Goal: Transaction & Acquisition: Download file/media

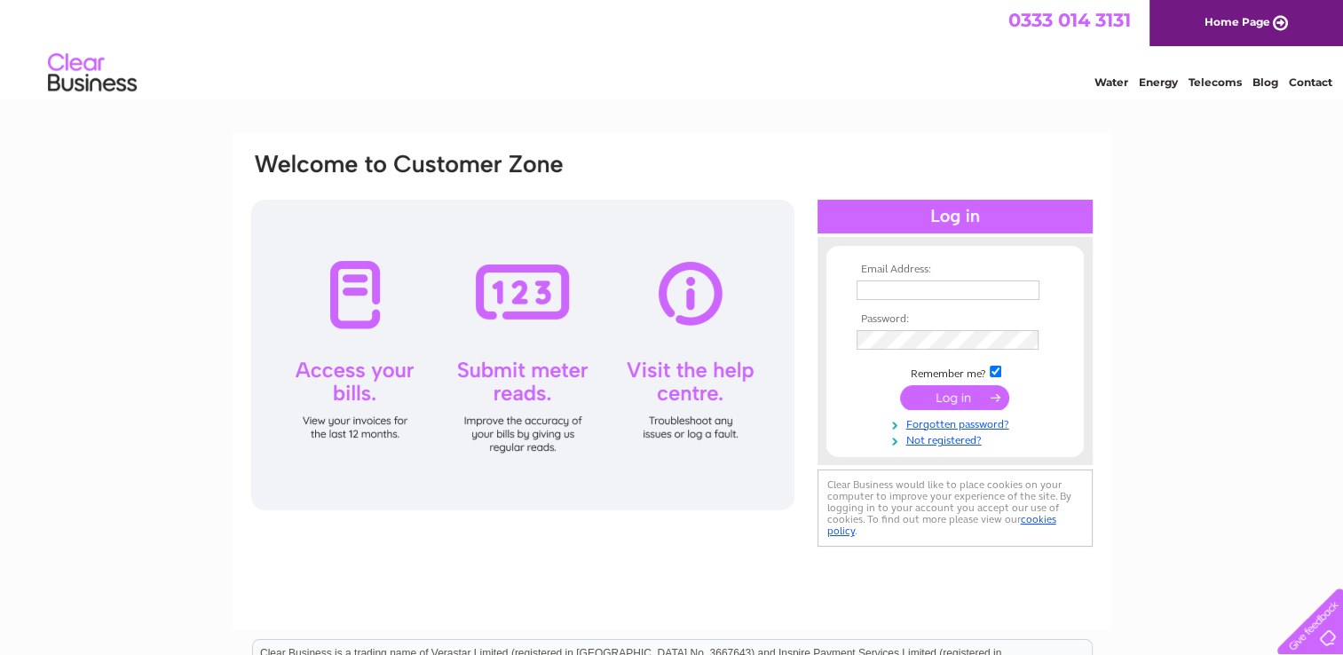
click at [905, 301] on td at bounding box center [955, 290] width 206 height 28
click at [905, 296] on input "text" at bounding box center [947, 290] width 183 height 20
type input "melvinerin37@googlemail.com"
drag, startPoint x: 1053, startPoint y: 343, endPoint x: 1038, endPoint y: 343, distance: 14.2
click at [1046, 343] on td at bounding box center [955, 340] width 206 height 28
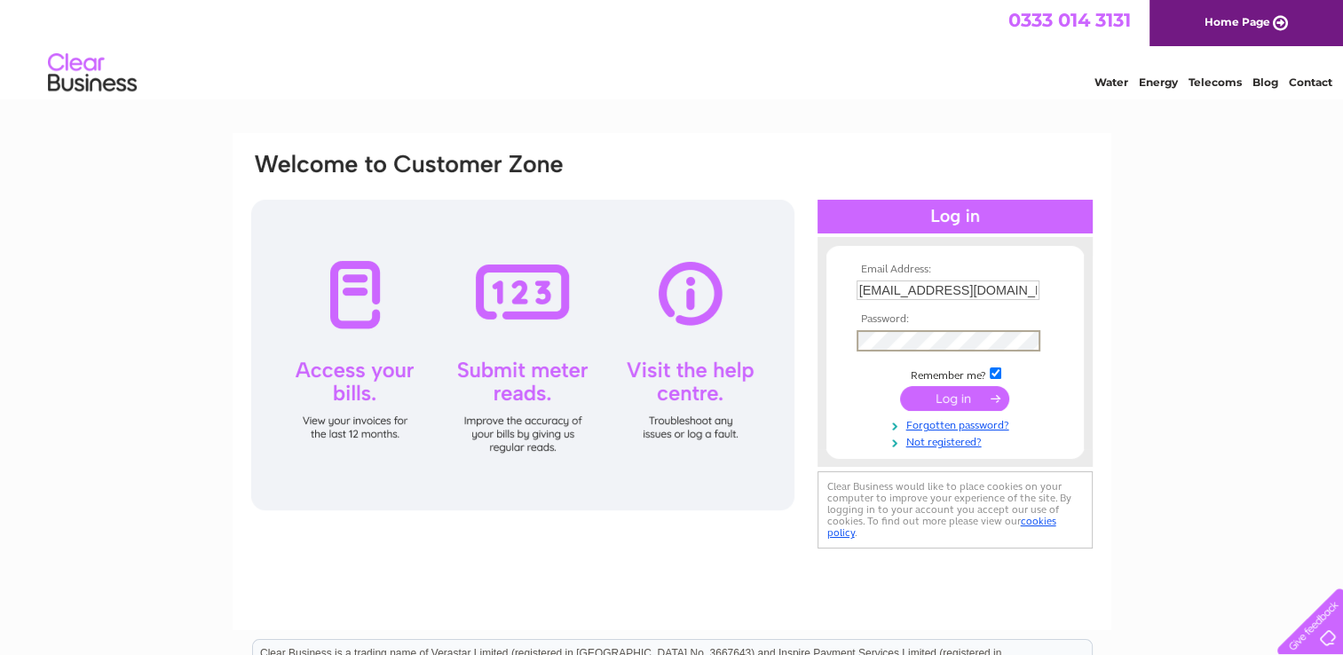
click at [817, 343] on div "Email Address: melvinerin37@googlemail.com Password:" at bounding box center [954, 352] width 275 height 194
drag, startPoint x: 1057, startPoint y: 337, endPoint x: 1043, endPoint y: 337, distance: 14.2
click at [1048, 337] on td at bounding box center [955, 340] width 206 height 28
click at [797, 343] on div "Email Address: melvinerin37@googlemail.com Password:" at bounding box center [671, 352] width 845 height 402
click at [900, 386] on input "submit" at bounding box center [954, 398] width 109 height 25
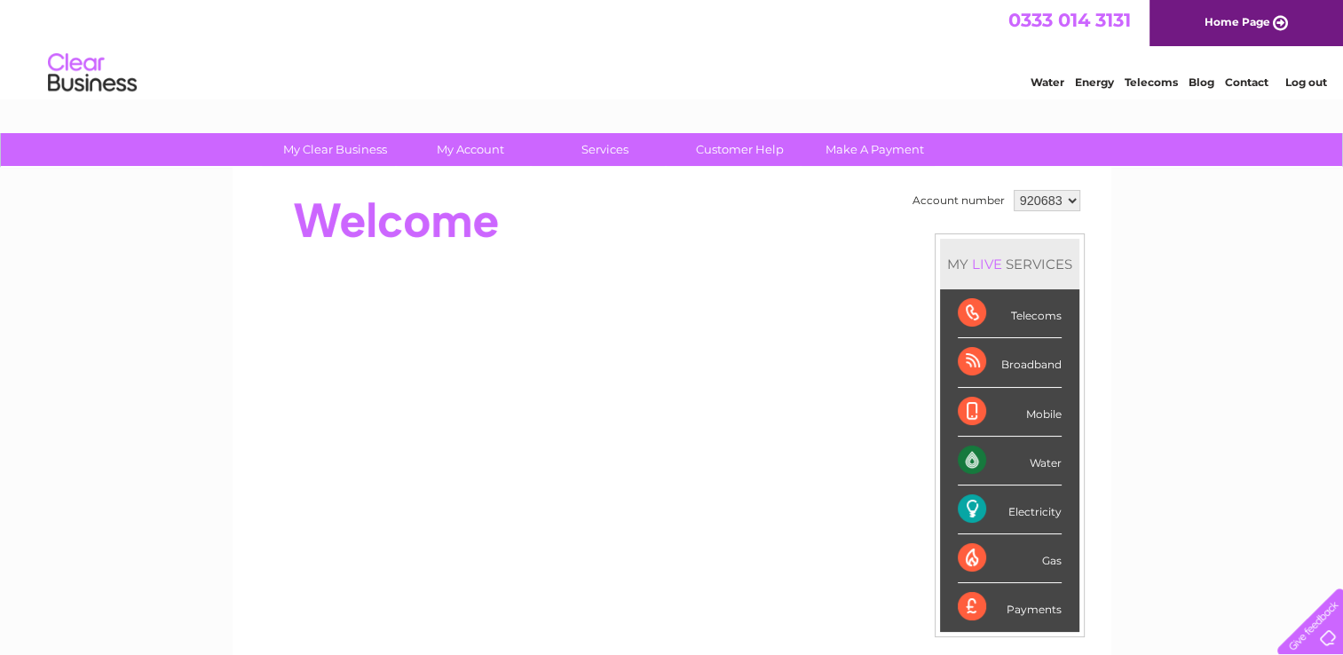
click at [1062, 197] on select "920683" at bounding box center [1047, 200] width 67 height 21
click at [1014, 190] on select "920683" at bounding box center [1047, 200] width 67 height 21
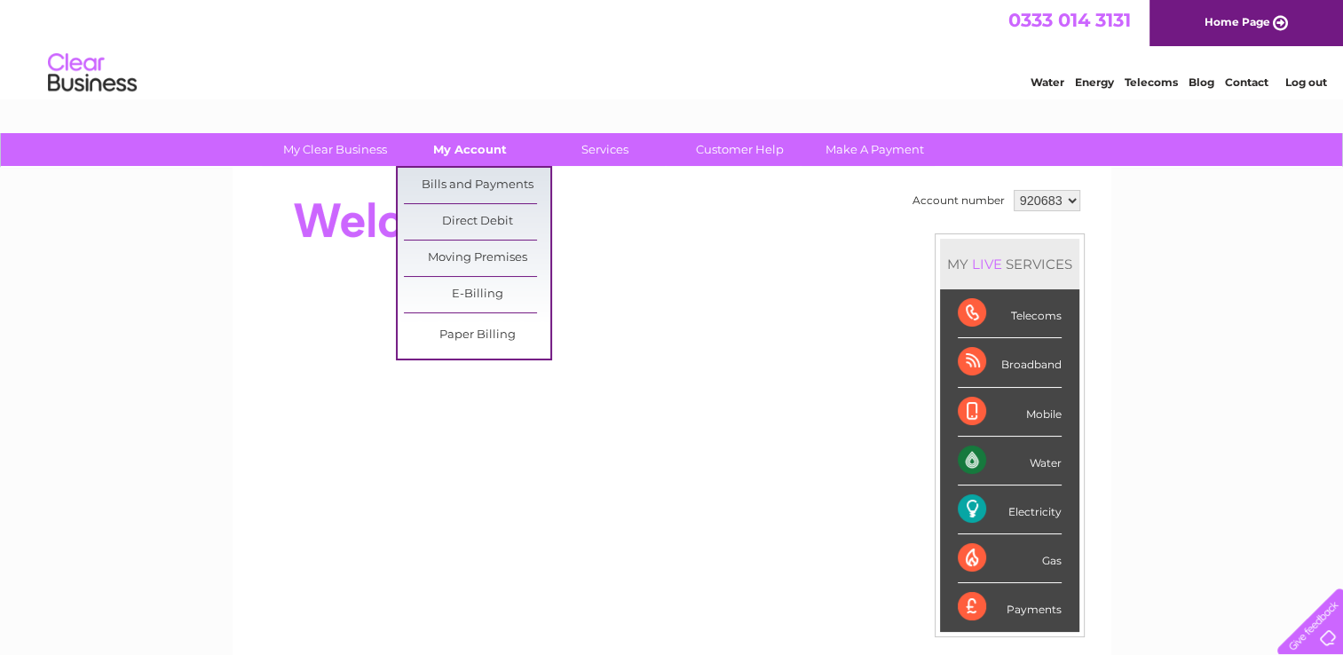
click at [488, 148] on link "My Account" at bounding box center [470, 149] width 146 height 33
click at [490, 183] on link "Bills and Payments" at bounding box center [477, 186] width 146 height 36
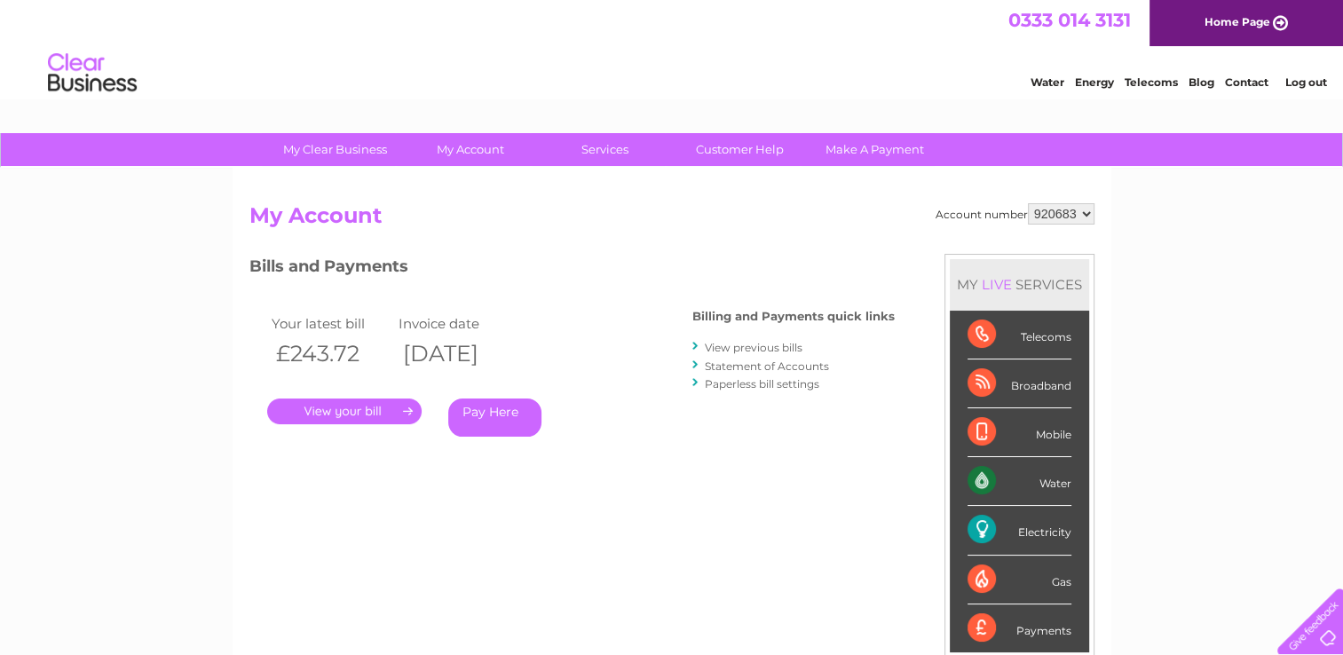
click at [727, 350] on link "View previous bills" at bounding box center [754, 347] width 98 height 13
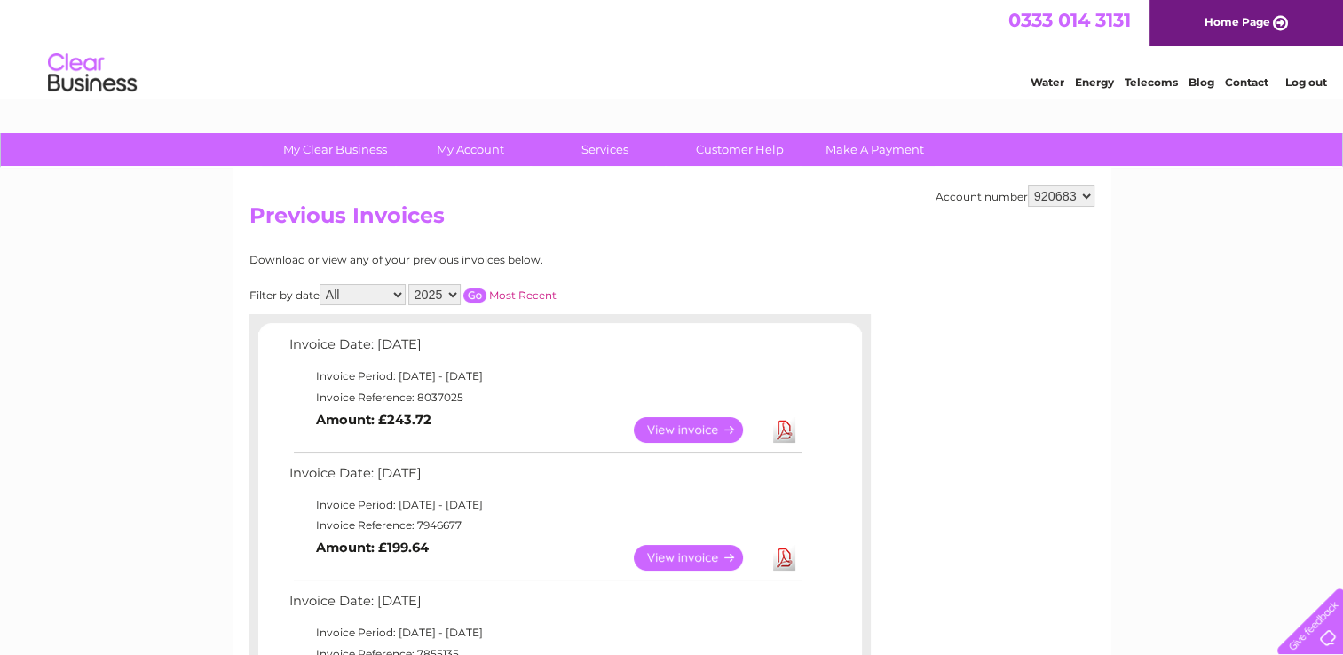
click at [451, 298] on select "2025 2024 2023 2022" at bounding box center [434, 294] width 52 height 21
select select "2024"
click at [410, 284] on select "2025 2024 2023 2022" at bounding box center [434, 294] width 52 height 21
click at [483, 296] on input "button" at bounding box center [474, 295] width 23 height 14
click at [472, 293] on input "button" at bounding box center [474, 295] width 23 height 14
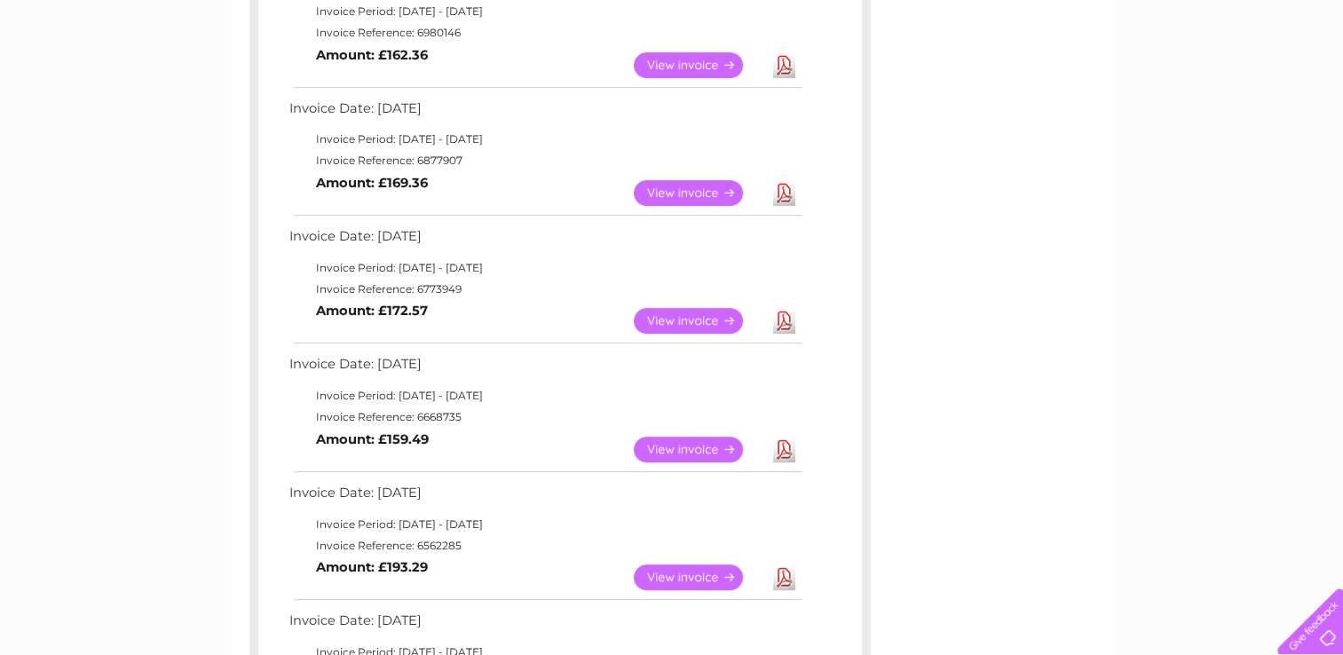
scroll to position [710, 0]
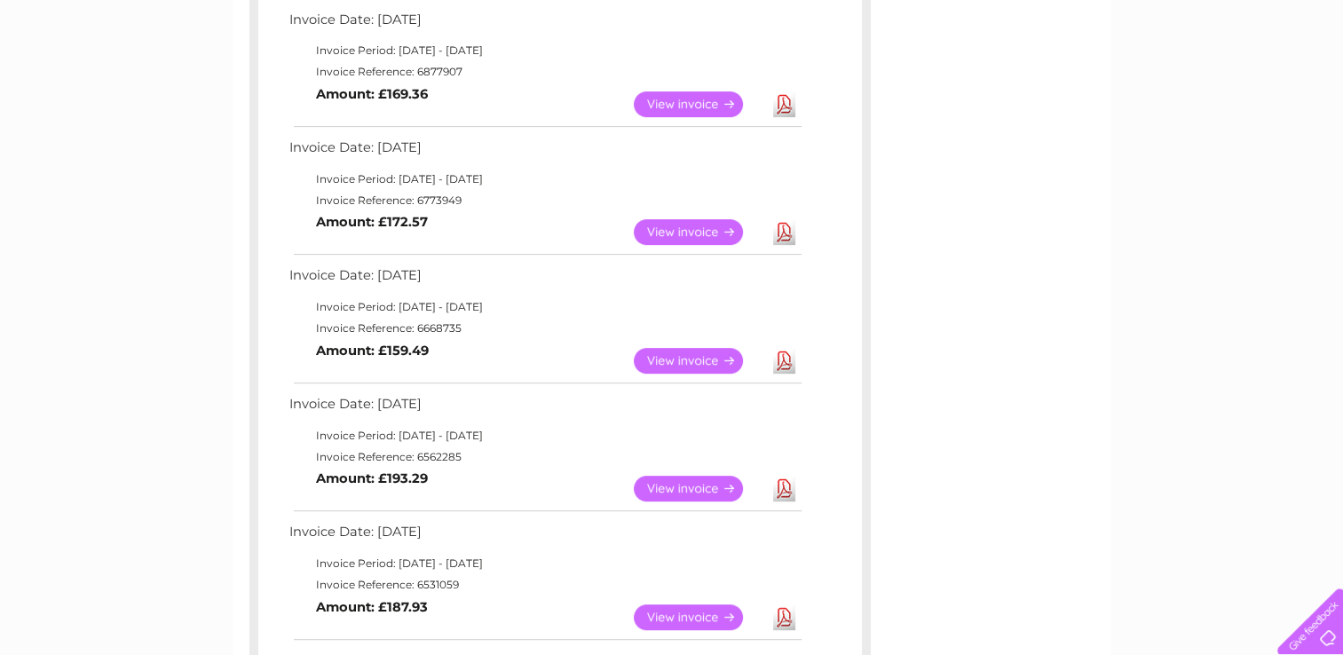
click at [785, 486] on link "Download" at bounding box center [784, 489] width 22 height 26
click at [780, 360] on link "Download" at bounding box center [784, 361] width 22 height 26
click at [785, 225] on link "Download" at bounding box center [784, 232] width 22 height 26
click at [785, 101] on link "Download" at bounding box center [784, 104] width 22 height 26
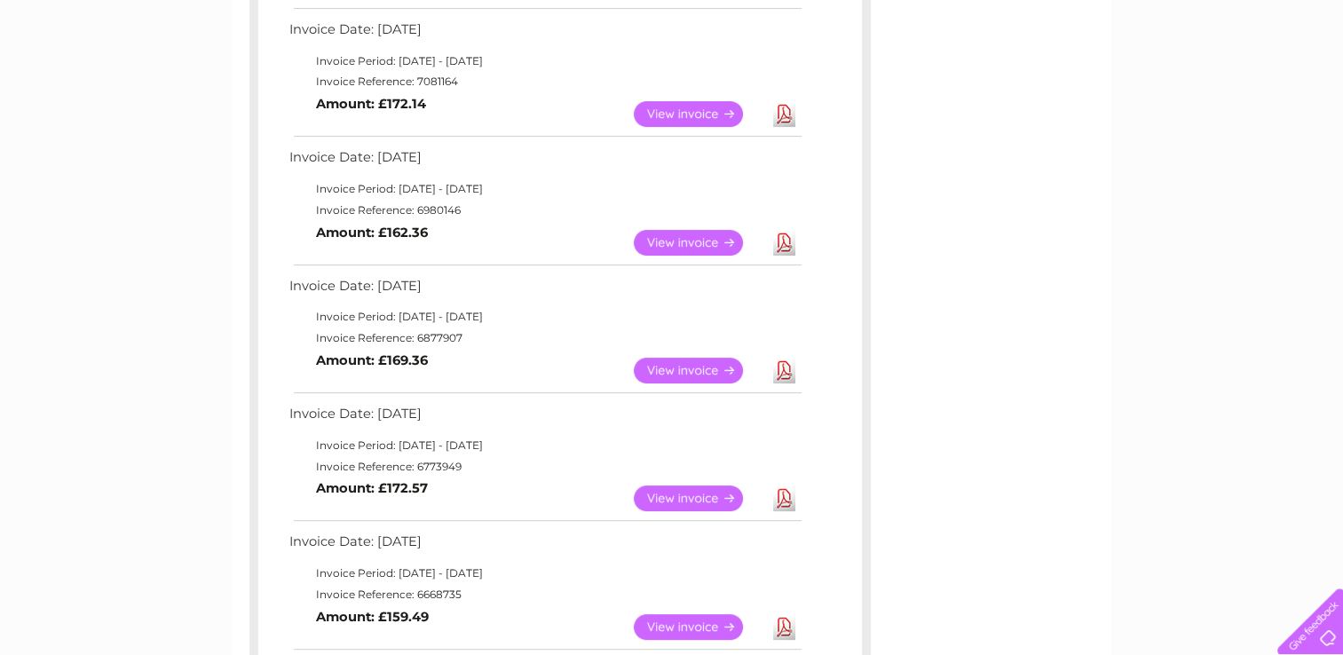
click at [786, 244] on link "Download" at bounding box center [784, 243] width 22 height 26
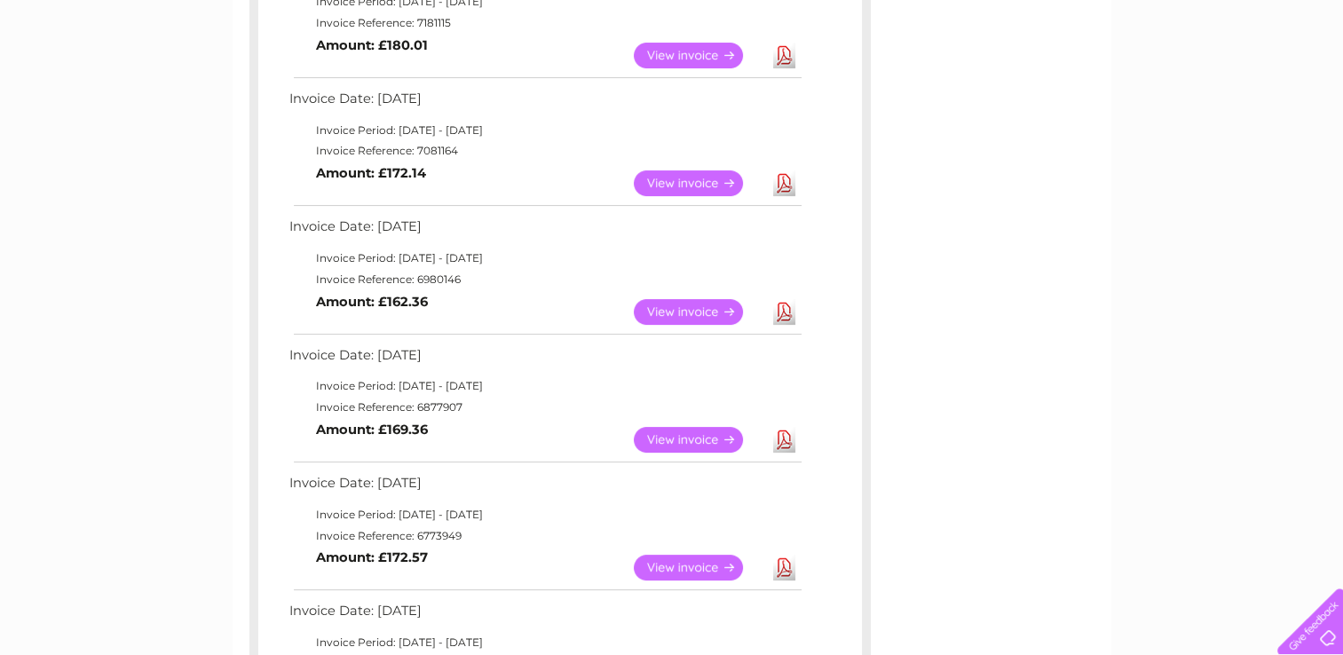
scroll to position [355, 0]
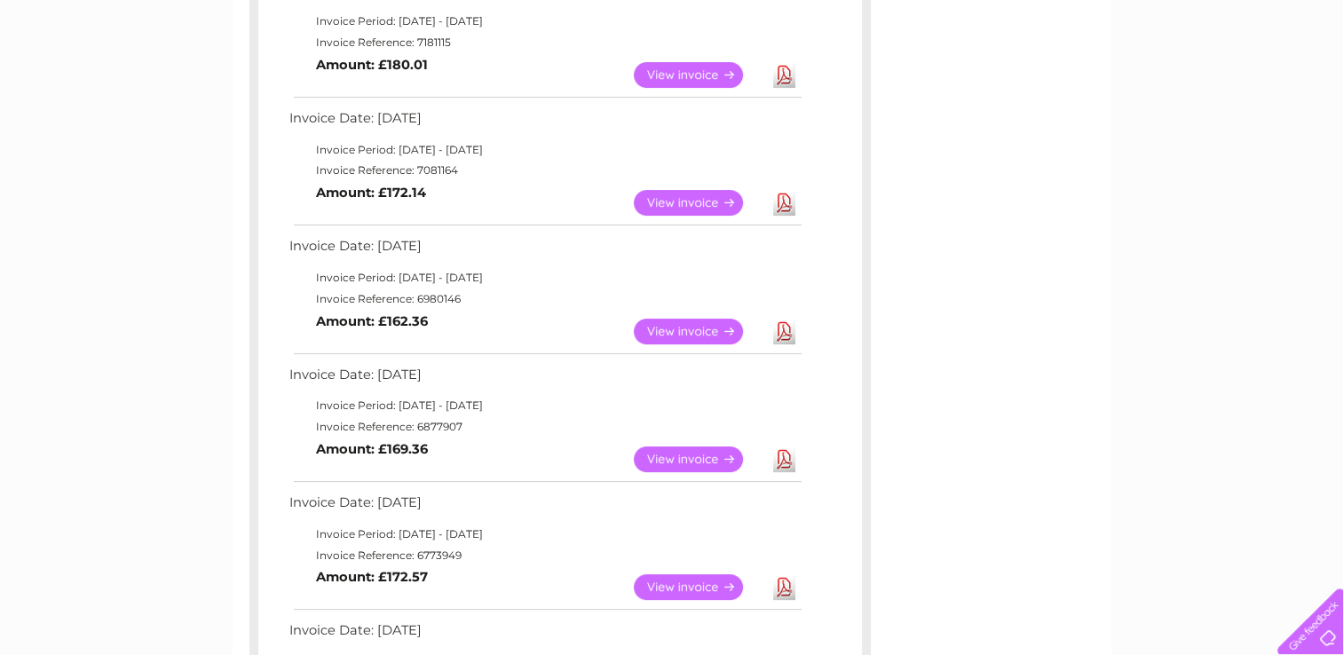
click at [776, 200] on link "Download" at bounding box center [784, 203] width 22 height 26
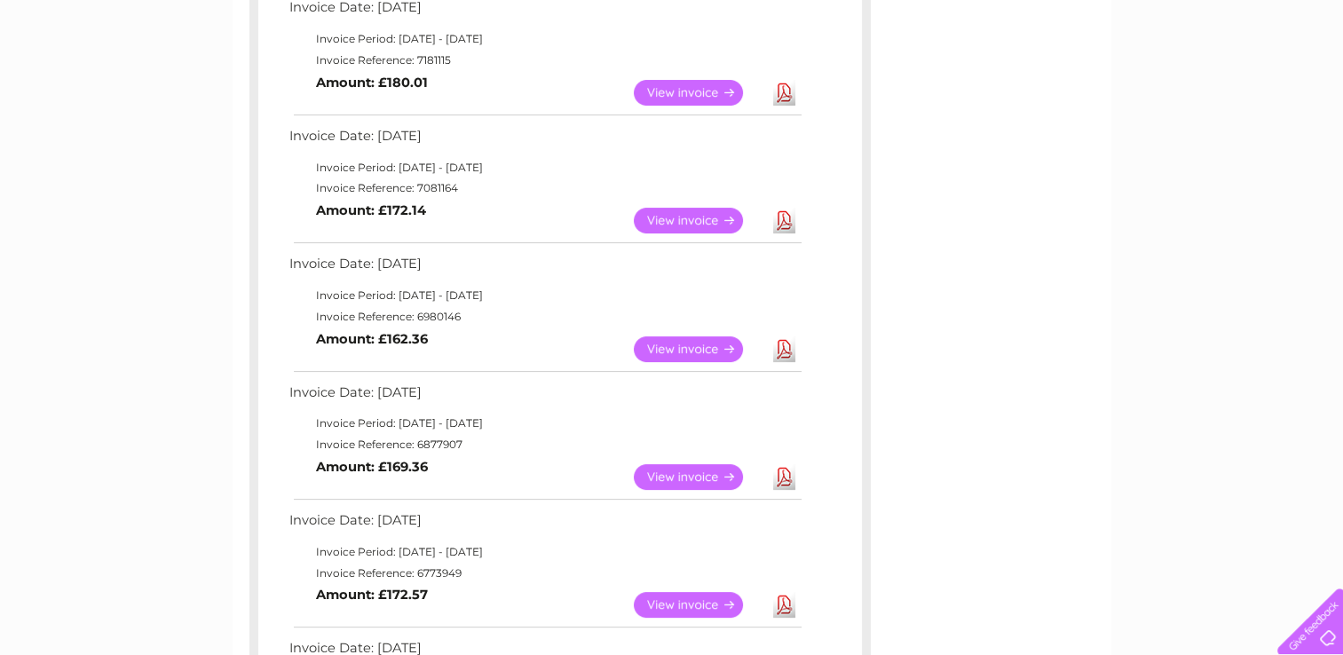
scroll to position [0, 0]
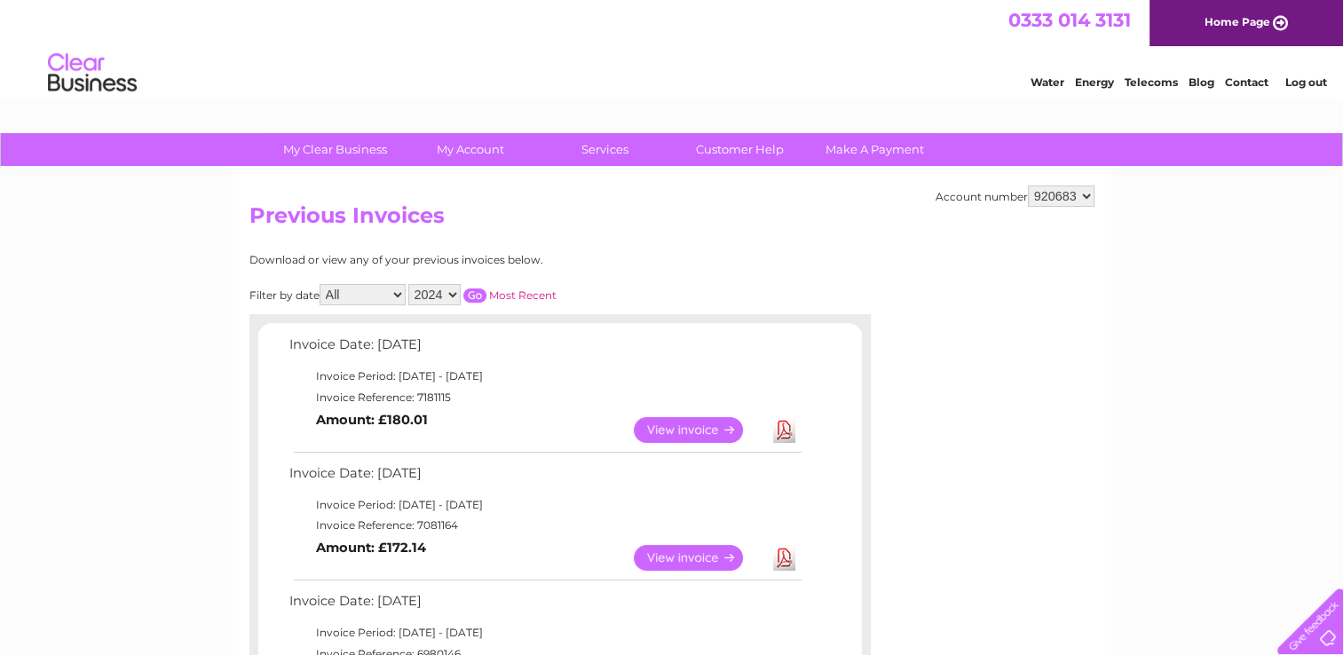
click at [1053, 188] on select "920683" at bounding box center [1061, 195] width 67 height 21
click at [1028, 185] on select "920683" at bounding box center [1061, 195] width 67 height 21
click at [1051, 193] on select "920683" at bounding box center [1061, 195] width 67 height 21
click at [1028, 185] on select "920683" at bounding box center [1061, 195] width 67 height 21
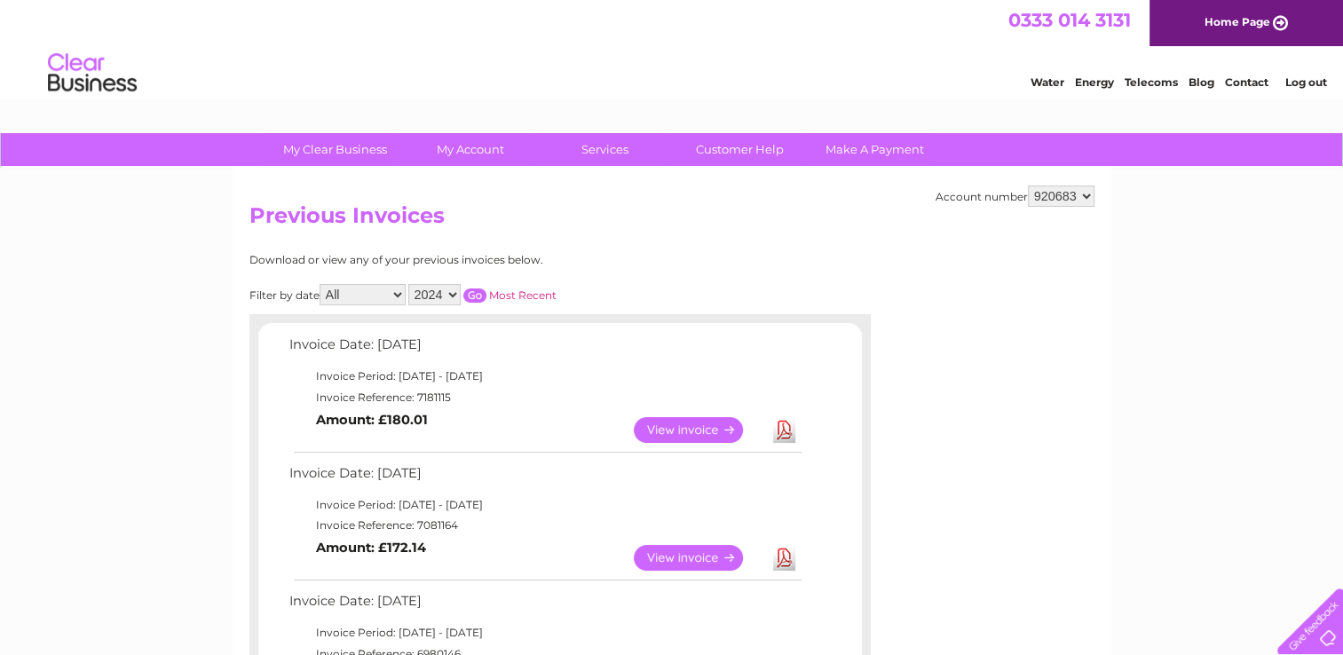
click at [1046, 201] on select "920683" at bounding box center [1061, 195] width 67 height 21
click at [1028, 185] on select "920683" at bounding box center [1061, 195] width 67 height 21
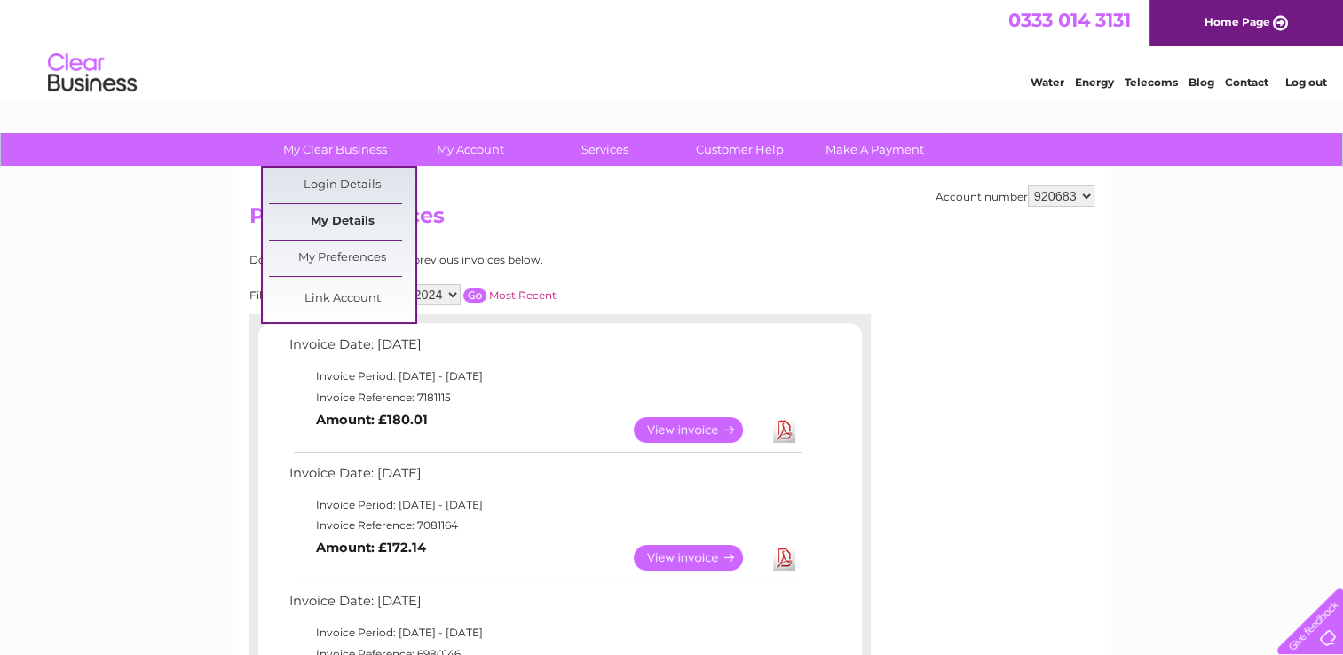
click at [351, 217] on link "My Details" at bounding box center [342, 222] width 146 height 36
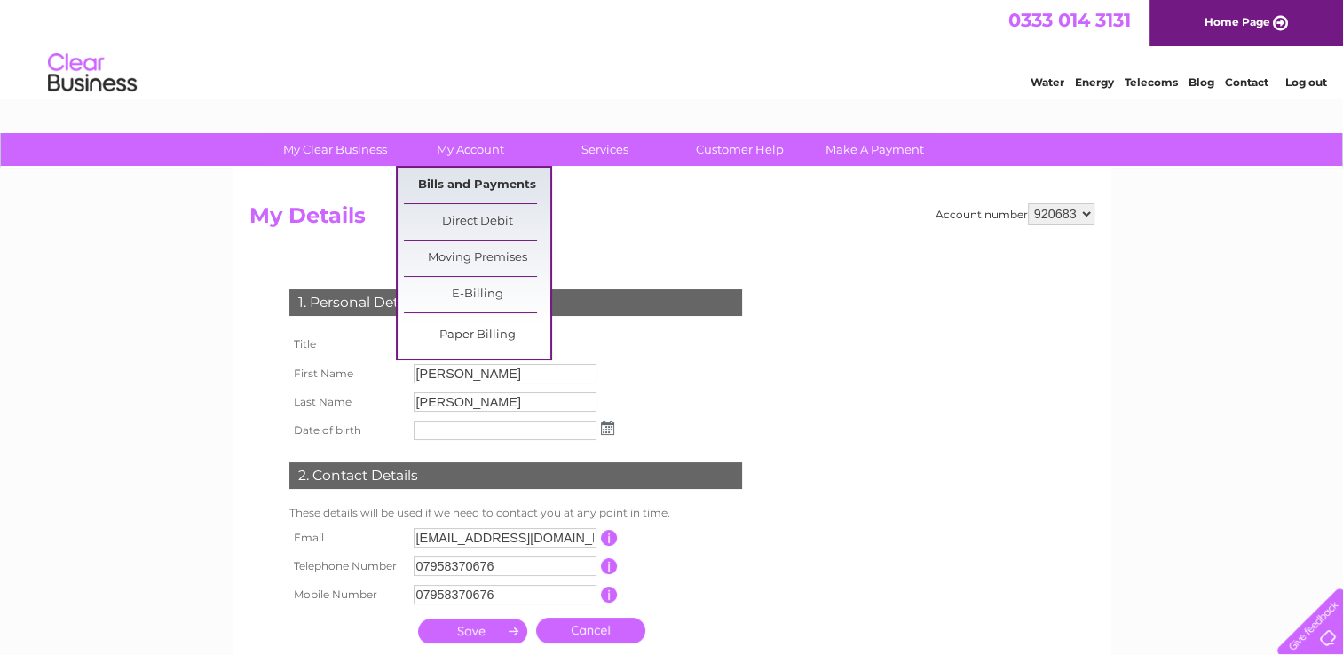
click at [468, 192] on link "Bills and Payments" at bounding box center [477, 186] width 146 height 36
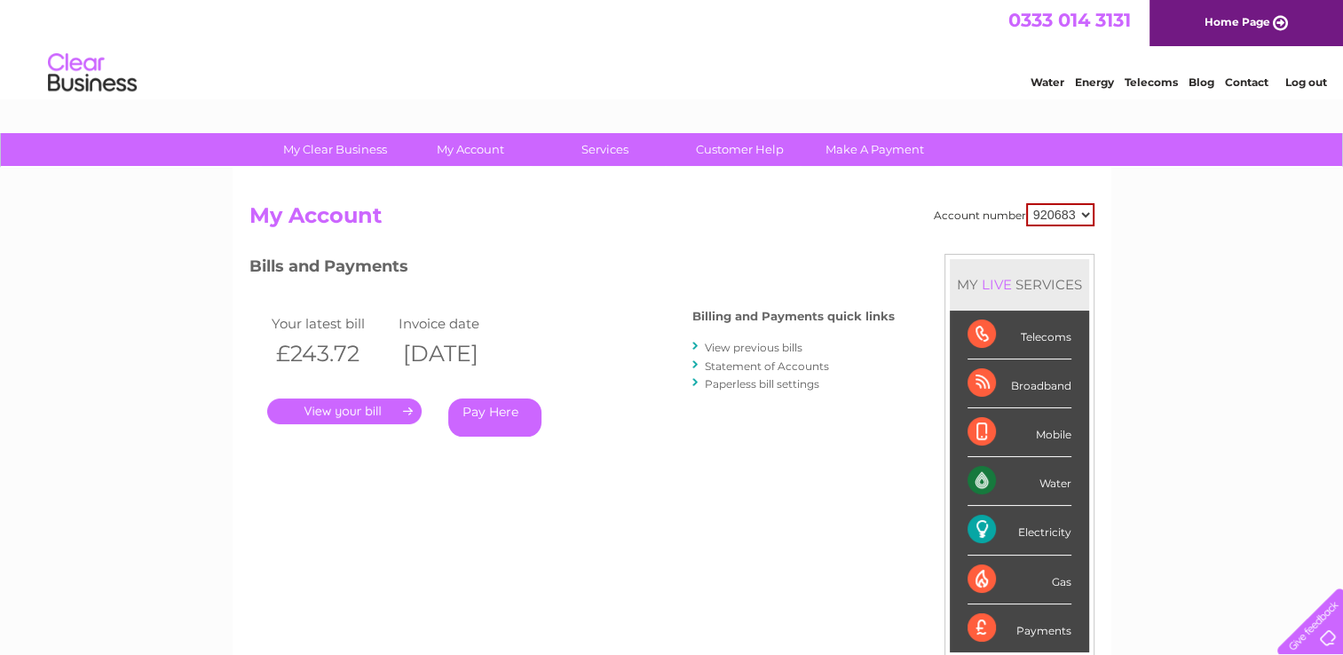
click at [738, 344] on link "View previous bills" at bounding box center [754, 347] width 98 height 13
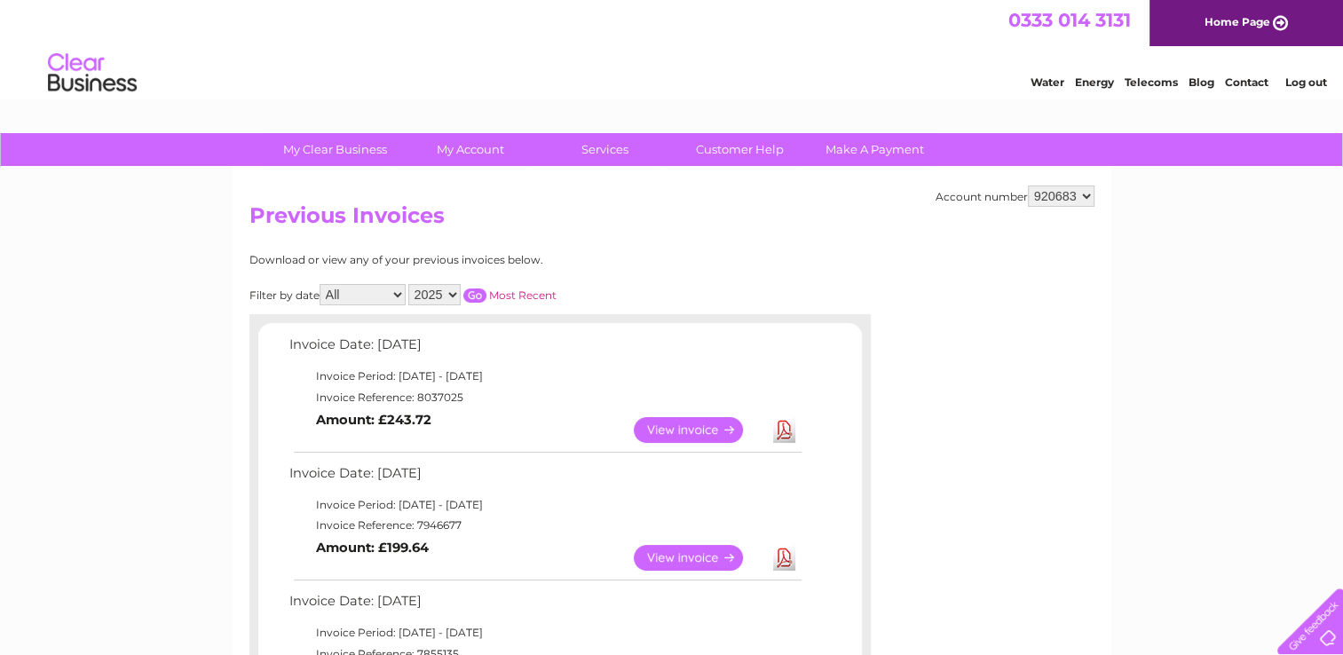
click at [442, 299] on select "2025 2024 2023 2022" at bounding box center [434, 294] width 52 height 21
select select "2024"
click at [410, 284] on select "2025 2024 2023 2022" at bounding box center [434, 294] width 52 height 21
click at [475, 292] on input "button" at bounding box center [474, 295] width 23 height 14
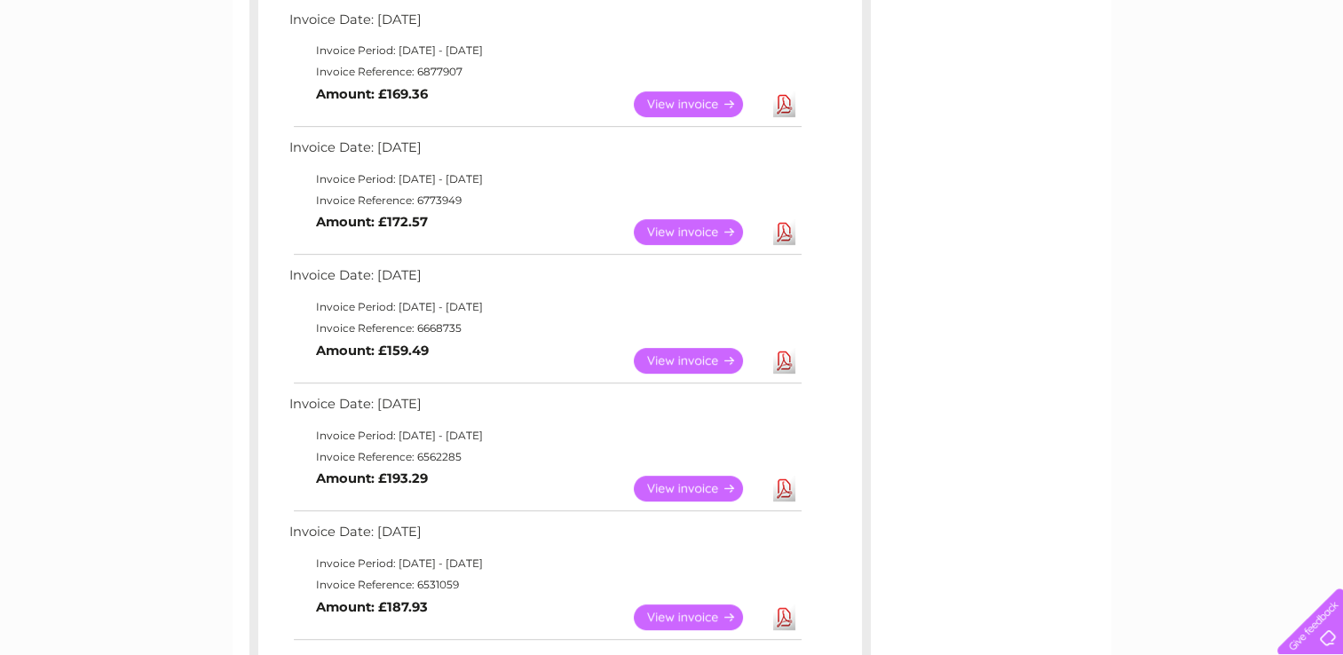
scroll to position [1243, 0]
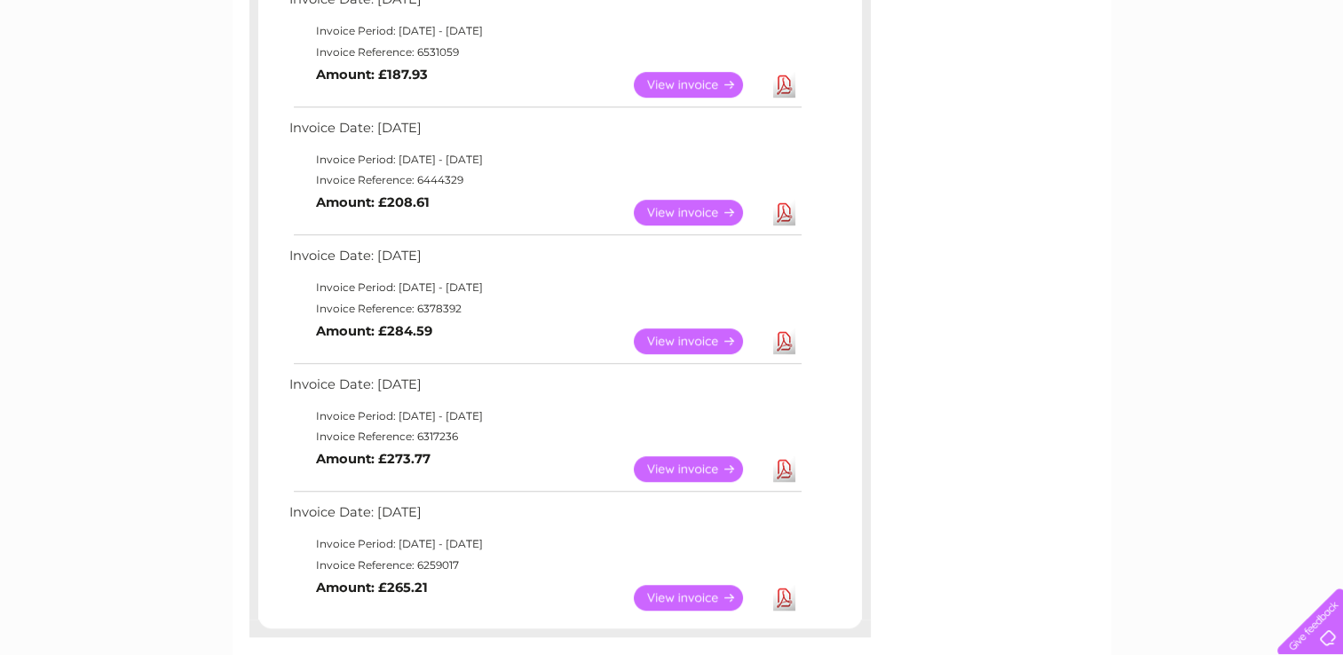
click at [781, 598] on link "Download" at bounding box center [784, 598] width 22 height 26
click at [783, 475] on link "Download" at bounding box center [784, 469] width 22 height 26
click at [779, 346] on link "Download" at bounding box center [784, 341] width 22 height 26
click at [795, 207] on td "Download" at bounding box center [784, 212] width 31 height 35
click at [788, 208] on link "Download" at bounding box center [784, 213] width 22 height 26
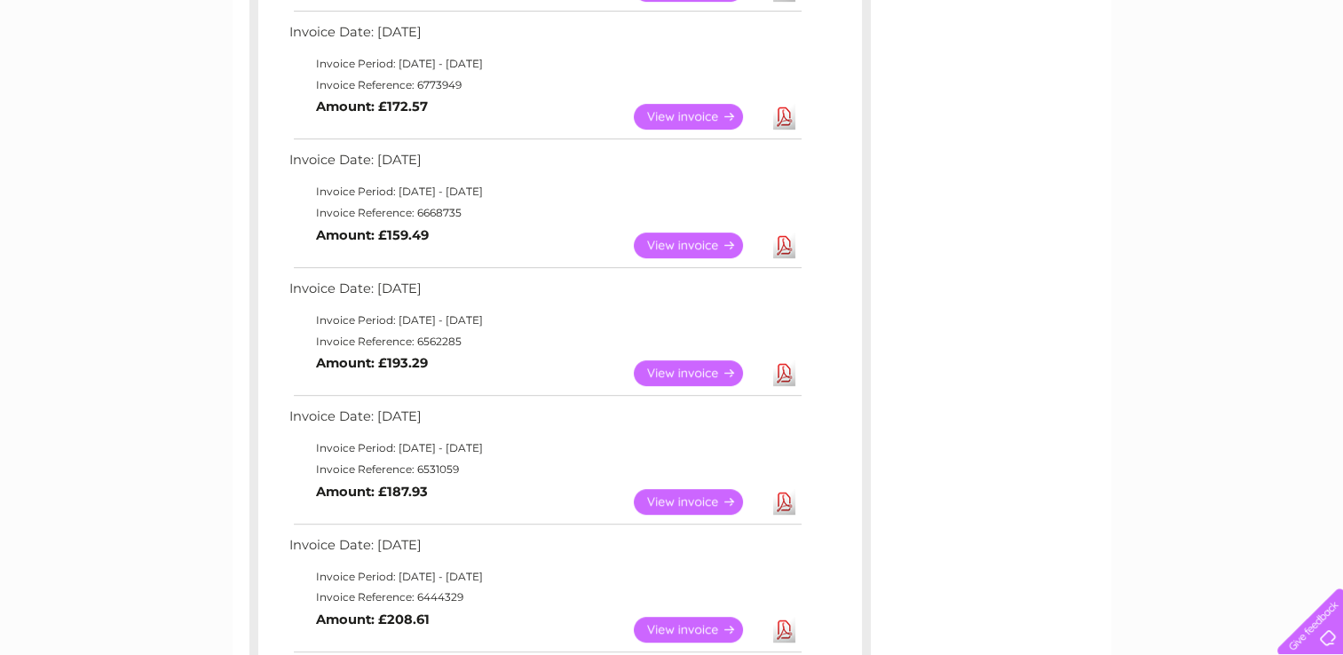
scroll to position [799, 0]
